Goal: Information Seeking & Learning: Learn about a topic

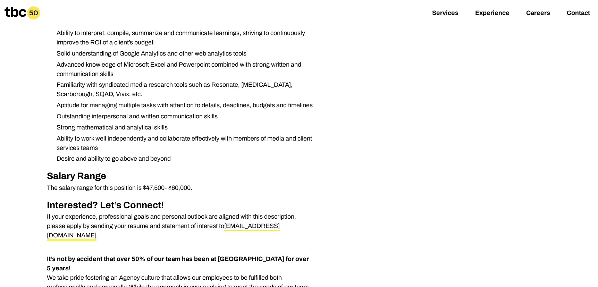
scroll to position [480, 0]
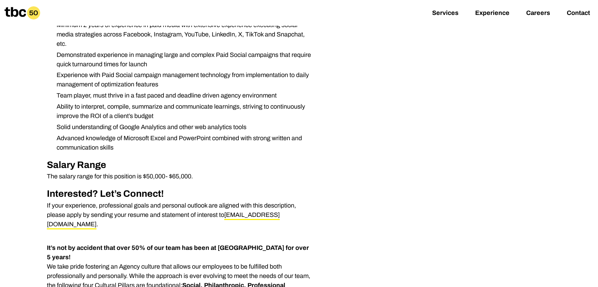
scroll to position [387, 0]
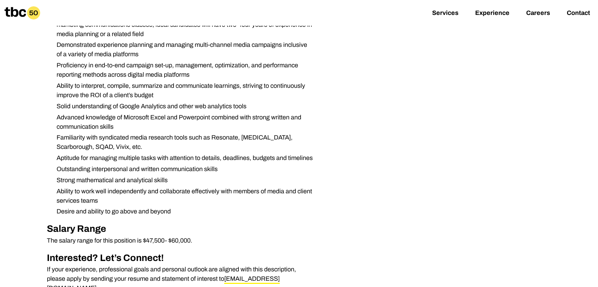
scroll to position [430, 0]
